Goal: Task Accomplishment & Management: Use online tool/utility

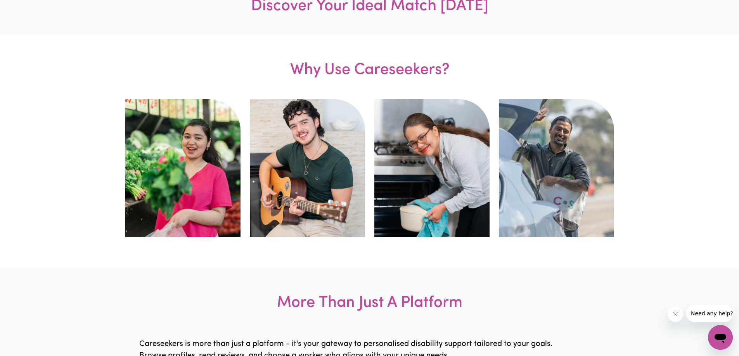
scroll to position [194, 0]
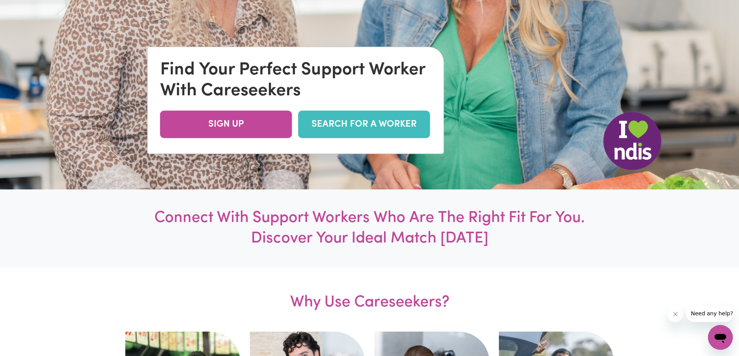
click at [384, 129] on link "SEARCH FOR A WORKER" at bounding box center [364, 125] width 132 height 28
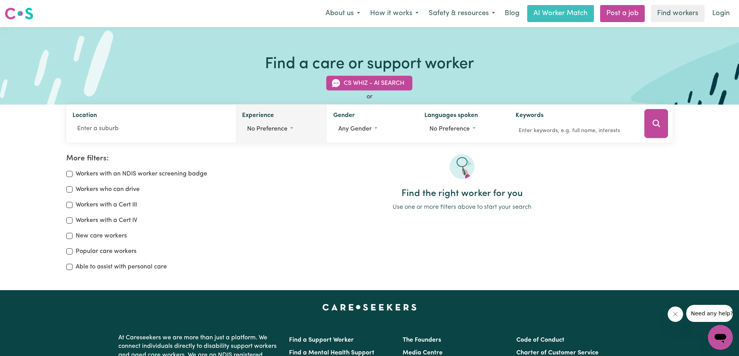
click at [245, 127] on button "No preference" at bounding box center [281, 129] width 79 height 15
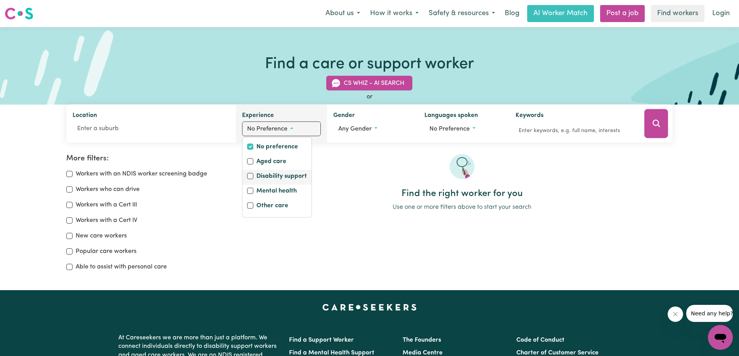
click at [273, 177] on label "Disability support" at bounding box center [281, 177] width 50 height 11
click at [253, 177] on input "Disability support" at bounding box center [250, 176] width 6 height 6
checkbox input "true"
checkbox input "false"
click at [269, 194] on label "Mental health" at bounding box center [276, 192] width 40 height 11
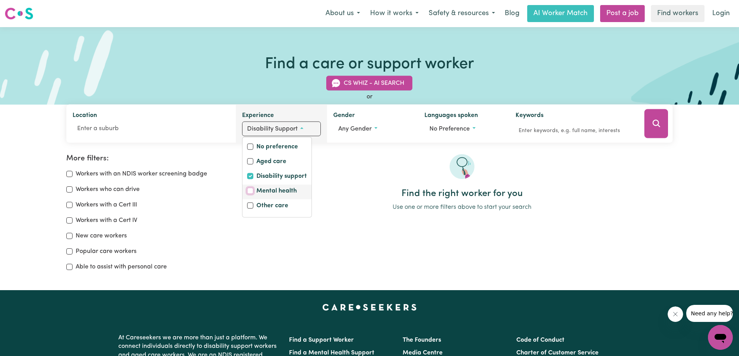
click at [253, 194] on input "Mental health" at bounding box center [250, 191] width 6 height 6
checkbox input "true"
click at [254, 180] on div "Disability support" at bounding box center [277, 177] width 60 height 11
click at [254, 176] on div "Disability support" at bounding box center [277, 177] width 60 height 11
click at [249, 175] on input "Disability support" at bounding box center [250, 176] width 6 height 6
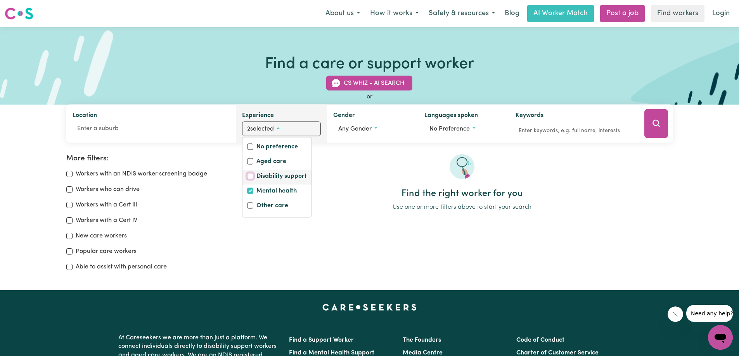
checkbox input "false"
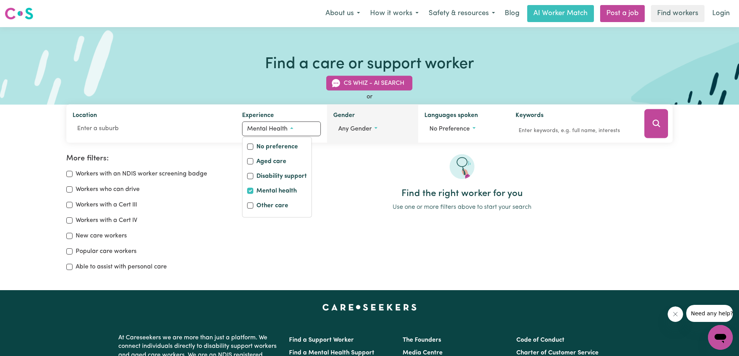
click at [376, 131] on button "Any gender" at bounding box center [372, 129] width 79 height 15
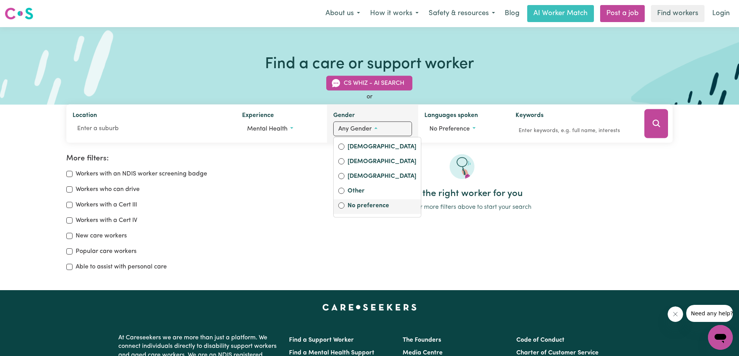
click at [365, 206] on label "No preference" at bounding box center [382, 206] width 69 height 11
click at [344, 206] on input "No preference" at bounding box center [341, 206] width 6 height 6
click at [356, 148] on label "[DEMOGRAPHIC_DATA]" at bounding box center [382, 147] width 69 height 11
click at [344, 148] on input "[DEMOGRAPHIC_DATA]" at bounding box center [341, 147] width 6 height 6
radio input "true"
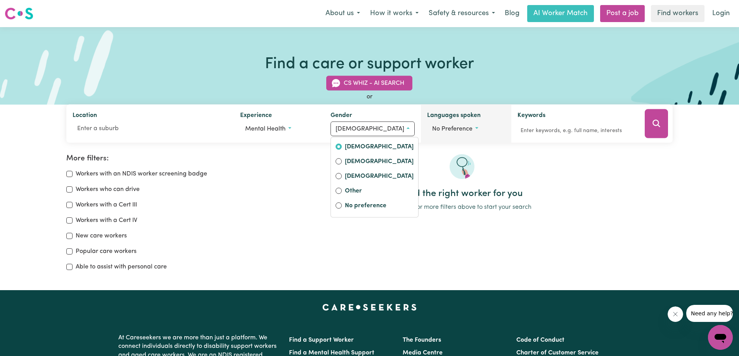
click at [453, 126] on span "No preference" at bounding box center [452, 129] width 40 height 6
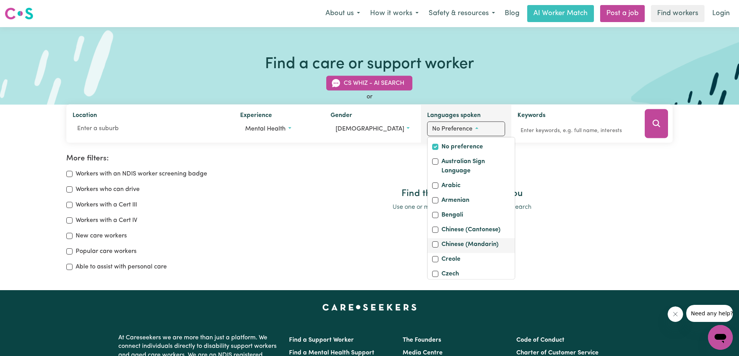
scroll to position [39, 0]
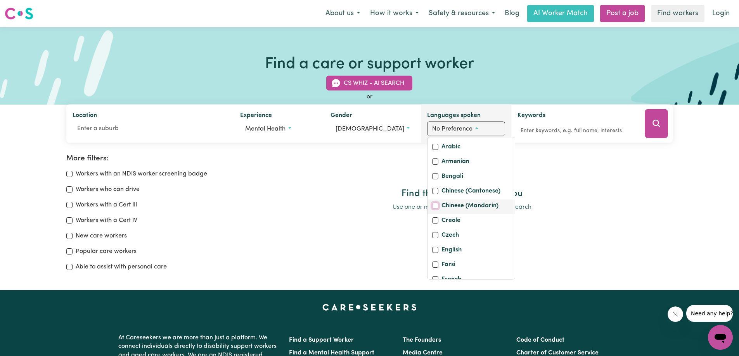
click at [432, 209] on input "Chinese (Mandarin)" at bounding box center [435, 206] width 6 height 6
checkbox input "true"
checkbox input "false"
click at [614, 226] on div "Find the right worker for you Use one or more filters above to start your search" at bounding box center [461, 216] width 431 height 124
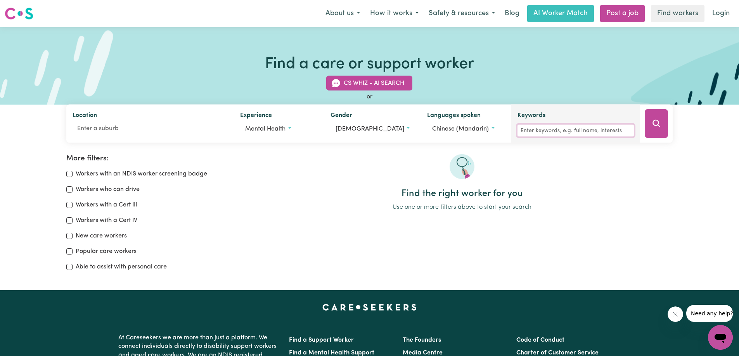
click at [578, 135] on input "Keywords" at bounding box center [575, 131] width 117 height 12
click at [661, 250] on div "Find the right worker for you Use one or more filters above to start your search" at bounding box center [461, 216] width 431 height 124
click at [541, 128] on input "Keywords" at bounding box center [575, 131] width 117 height 12
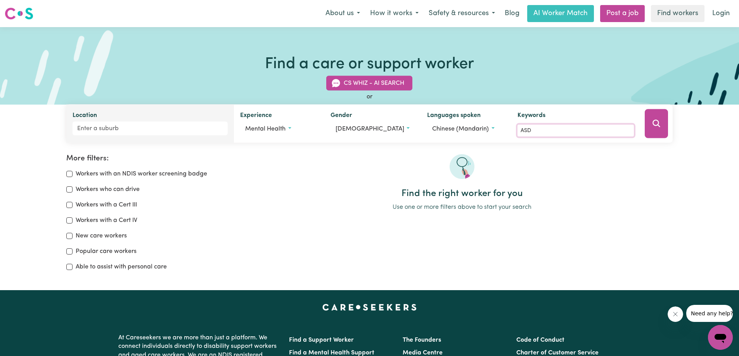
type input "ASD"
click at [194, 133] on input "Location" at bounding box center [151, 129] width 156 height 14
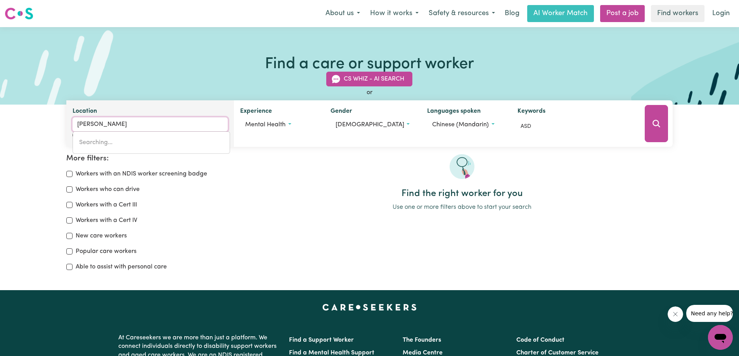
type input "[PERSON_NAME]"
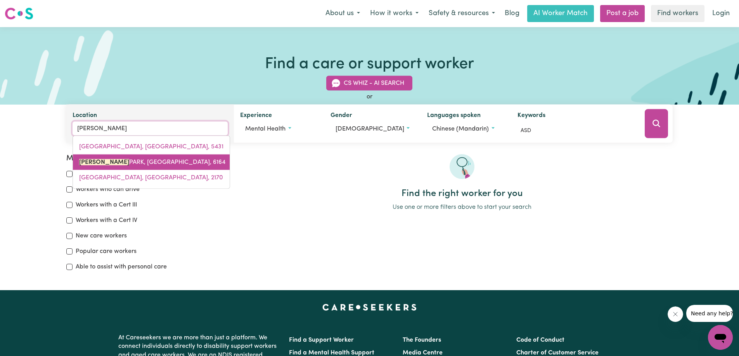
click at [176, 159] on span "[PERSON_NAME][GEOGRAPHIC_DATA], [GEOGRAPHIC_DATA]" at bounding box center [152, 162] width 146 height 6
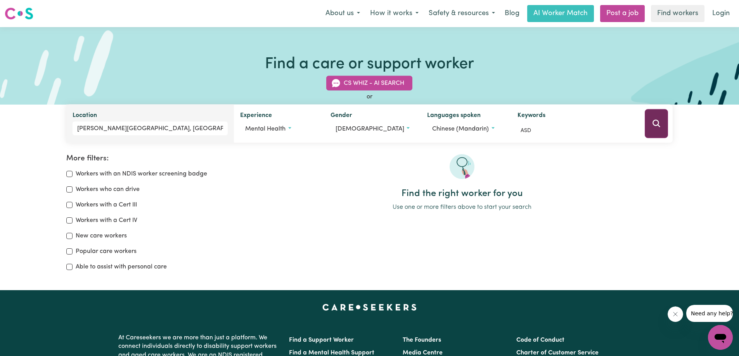
click at [659, 122] on icon "Search" at bounding box center [656, 123] width 9 height 9
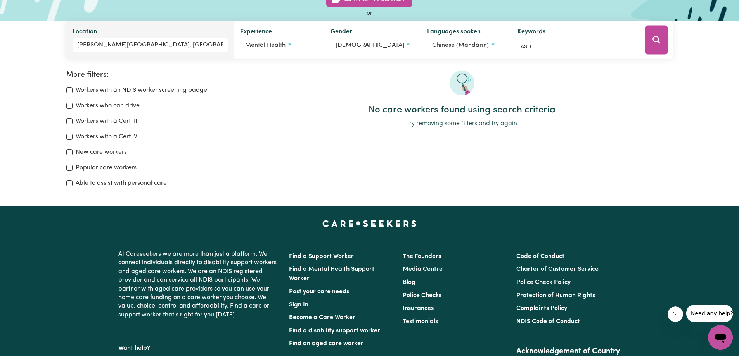
scroll to position [13, 0]
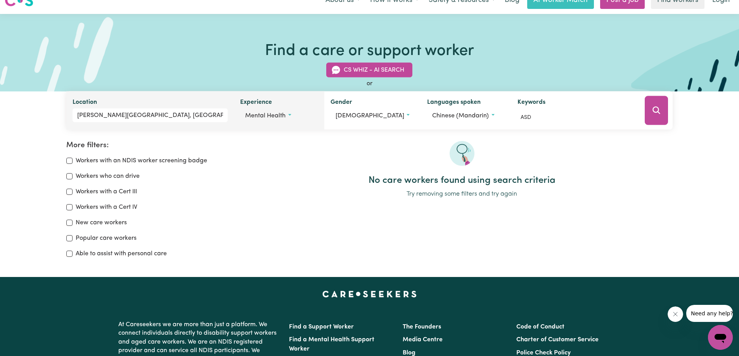
click at [253, 111] on button "Mental health" at bounding box center [279, 116] width 78 height 15
click at [273, 164] on label "Disability support" at bounding box center [279, 164] width 50 height 11
click at [251, 164] on input "Disability support" at bounding box center [248, 163] width 6 height 6
checkbox input "true"
click at [247, 178] on input "Mental health" at bounding box center [248, 178] width 6 height 6
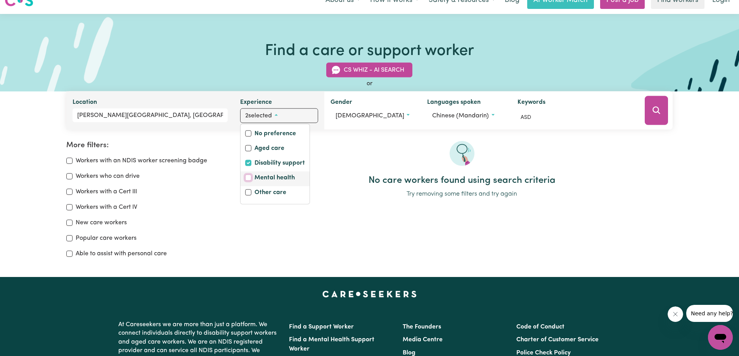
checkbox input "false"
click at [659, 106] on button "Search" at bounding box center [656, 110] width 23 height 29
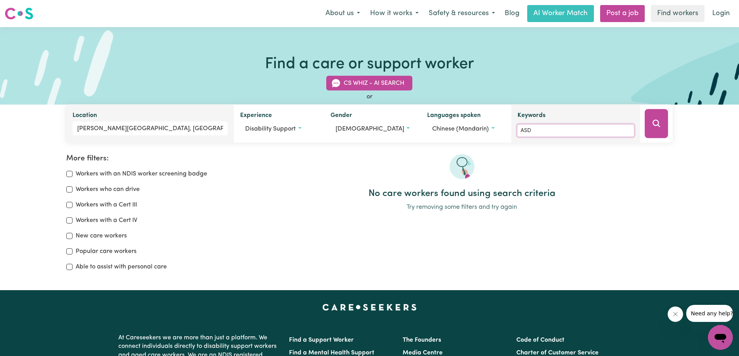
click at [558, 130] on input "ASD" at bounding box center [575, 131] width 117 height 12
type input "A"
click at [660, 124] on icon "Search" at bounding box center [656, 123] width 9 height 9
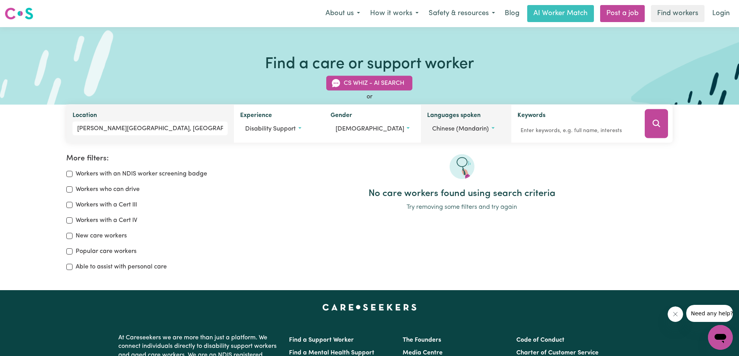
click at [457, 135] on button "Chinese (Mandarin)" at bounding box center [466, 129] width 78 height 15
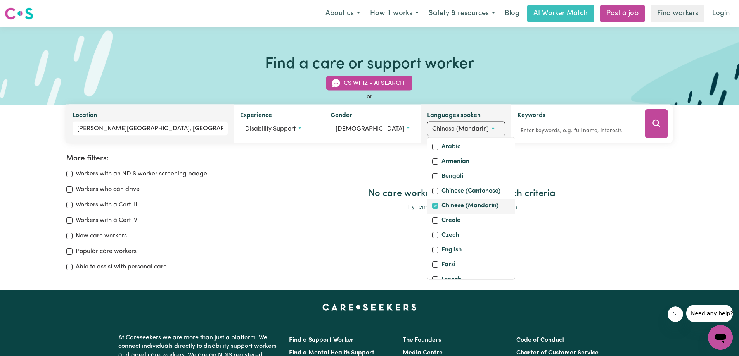
click at [450, 212] on label "Chinese (Mandarin)" at bounding box center [469, 206] width 57 height 11
click at [438, 209] on input "Chinese (Mandarin)" at bounding box center [435, 206] width 6 height 6
checkbox input "false"
checkbox input "true"
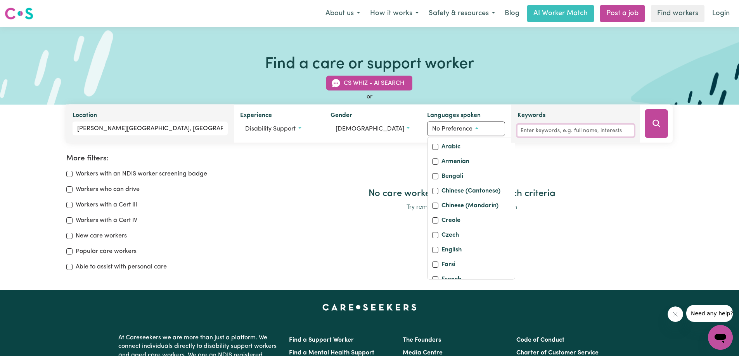
click at [552, 128] on input "Keywords" at bounding box center [575, 131] width 117 height 12
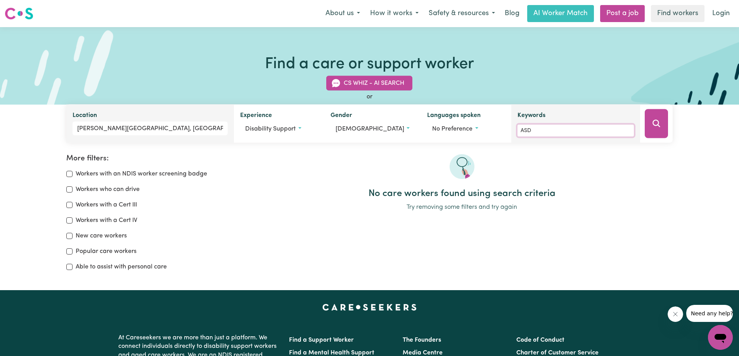
type input "ASD"
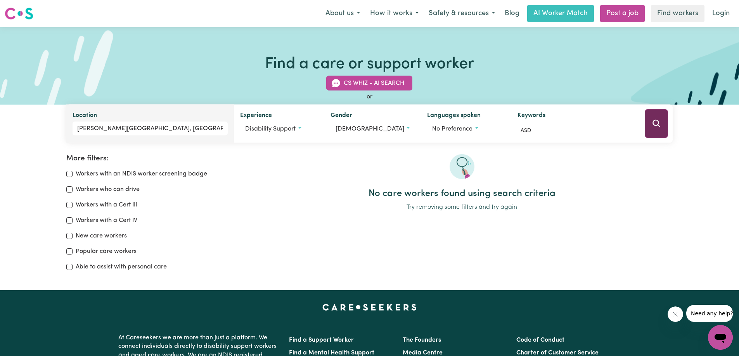
click at [652, 125] on icon "Search" at bounding box center [656, 123] width 9 height 9
click at [262, 129] on span "Disability support" at bounding box center [270, 129] width 50 height 6
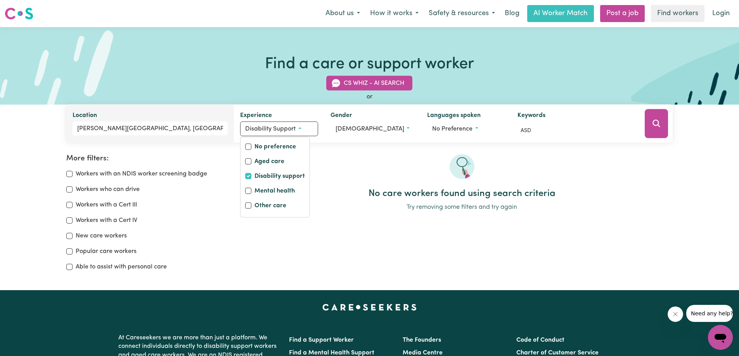
click at [183, 107] on div "Location [PERSON_NAME][GEOGRAPHIC_DATA], [GEOGRAPHIC_DATA]" at bounding box center [150, 124] width 168 height 38
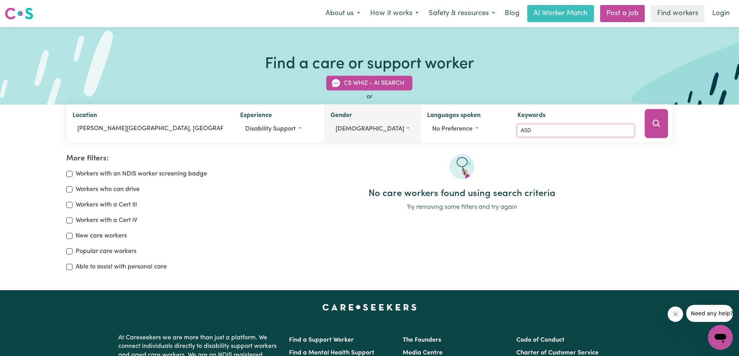
drag, startPoint x: 556, startPoint y: 129, endPoint x: 412, endPoint y: 123, distance: 144.0
click at [413, 123] on div "Location [PERSON_NAME][GEOGRAPHIC_DATA], [GEOGRAPHIC_DATA] Experience Disabilit…" at bounding box center [369, 124] width 607 height 38
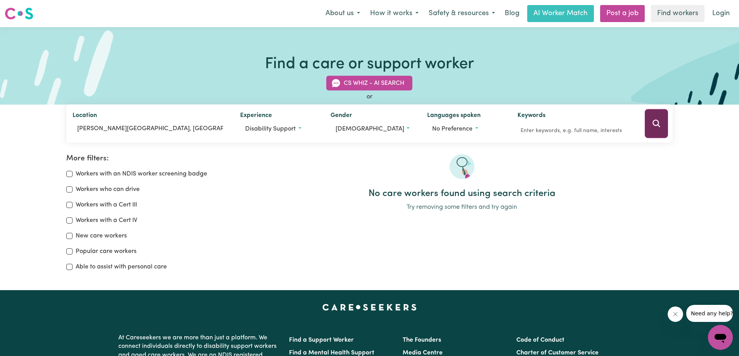
click at [661, 127] on icon "Search" at bounding box center [656, 123] width 9 height 9
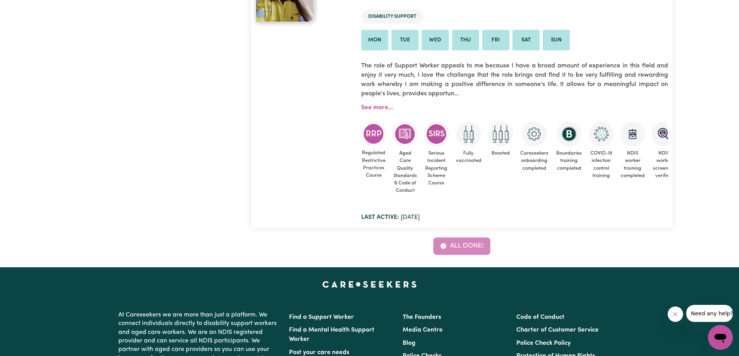
scroll to position [1332, 0]
